Goal: Find specific page/section: Find specific page/section

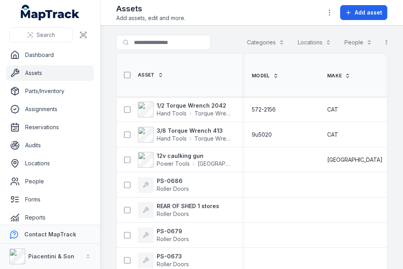
click at [362, 12] on span "Add asset" at bounding box center [369, 13] width 28 height 8
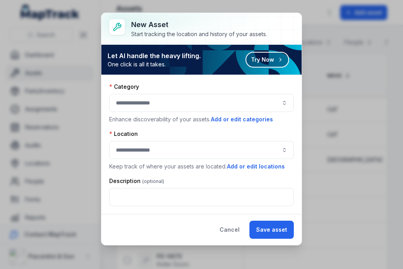
click at [232, 120] on button "Add or edit categories" at bounding box center [242, 119] width 63 height 9
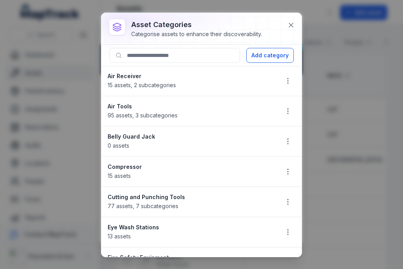
click at [288, 28] on icon at bounding box center [291, 25] width 8 height 8
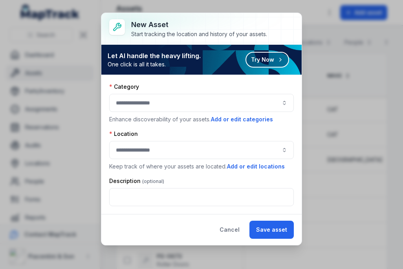
click at [228, 228] on button "Cancel" at bounding box center [229, 230] width 33 height 18
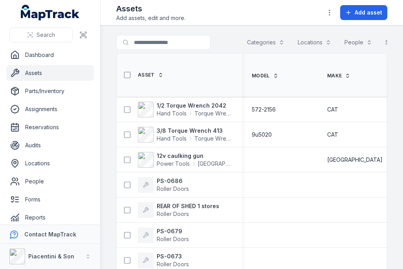
click at [260, 46] on button "Categories" at bounding box center [266, 42] width 48 height 15
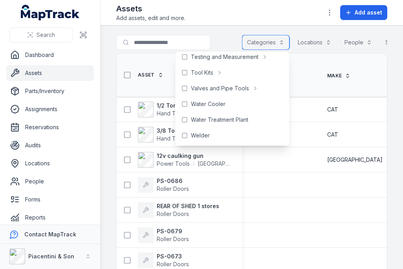
scroll to position [414, 0]
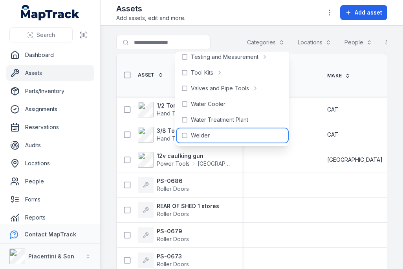
click at [199, 136] on span "Welder" at bounding box center [200, 136] width 19 height 8
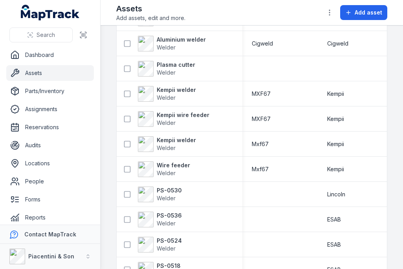
scroll to position [92, 0]
click at [187, 119] on span "Welder" at bounding box center [183, 123] width 53 height 8
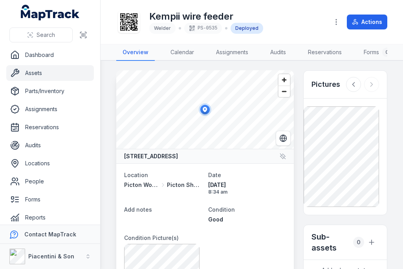
click at [44, 72] on link "Assets" at bounding box center [50, 73] width 88 height 16
